Goal: Information Seeking & Learning: Understand process/instructions

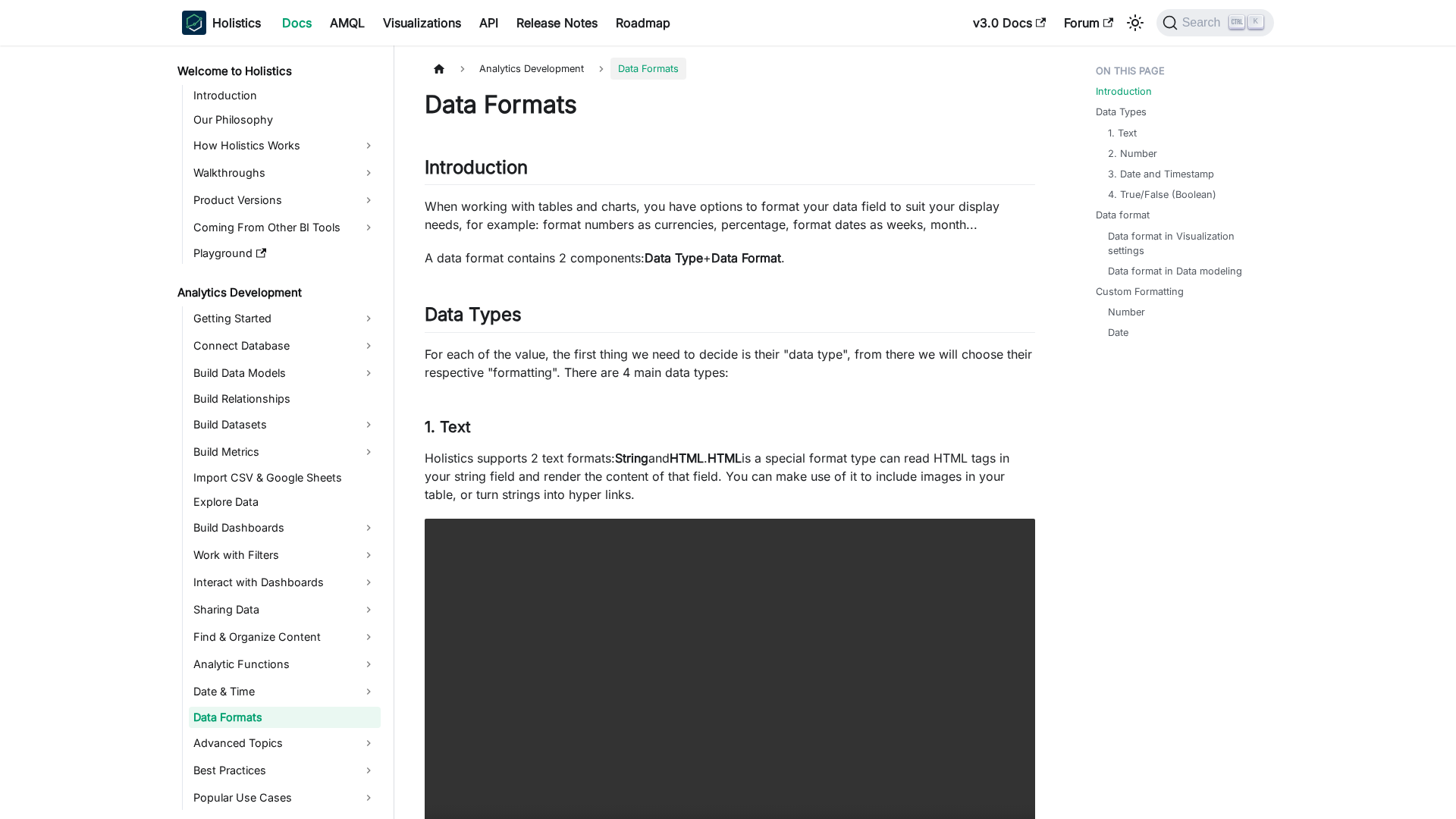
scroll to position [64, 0]
